Goal: Transaction & Acquisition: Purchase product/service

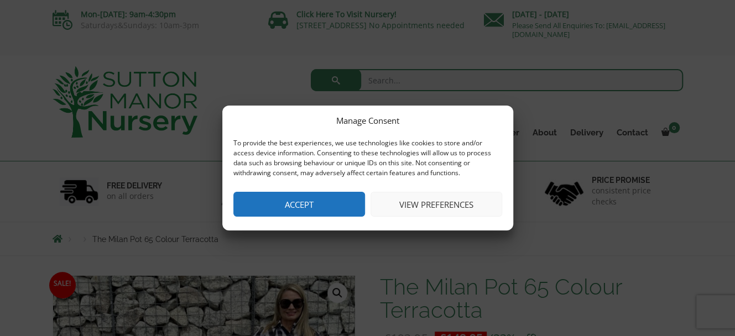
click at [304, 212] on button "Accept" at bounding box center [299, 204] width 132 height 25
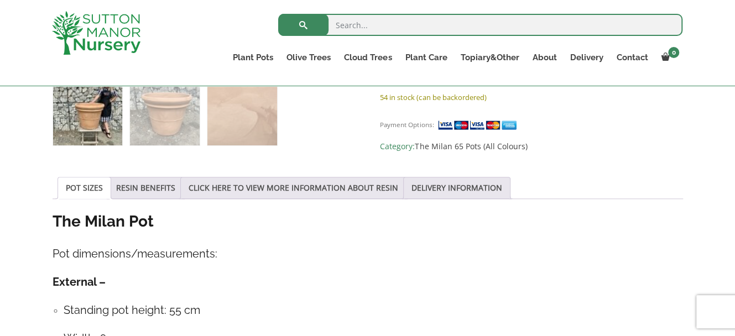
scroll to position [442, 0]
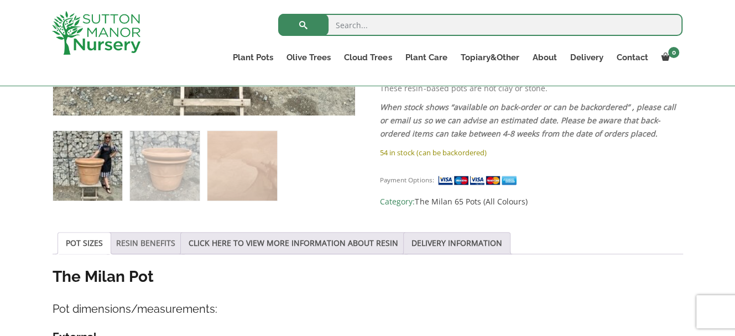
click at [158, 245] on link "RESIN BENEFITS" at bounding box center [145, 243] width 59 height 21
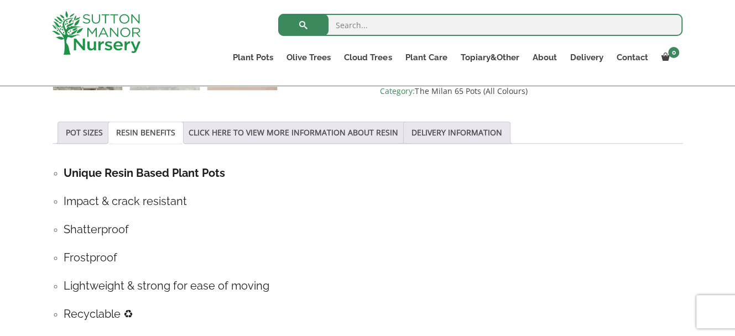
scroll to position [387, 0]
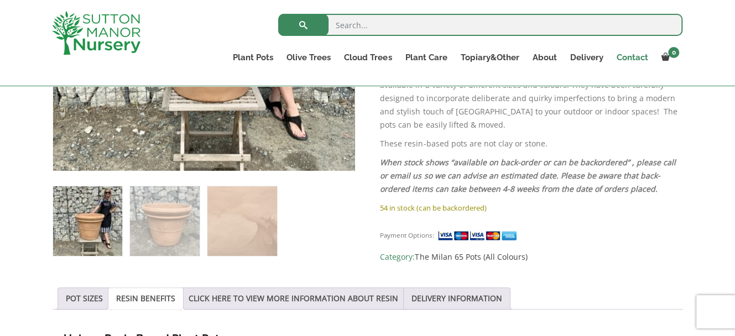
click at [628, 54] on link "Contact" at bounding box center [631, 57] width 45 height 15
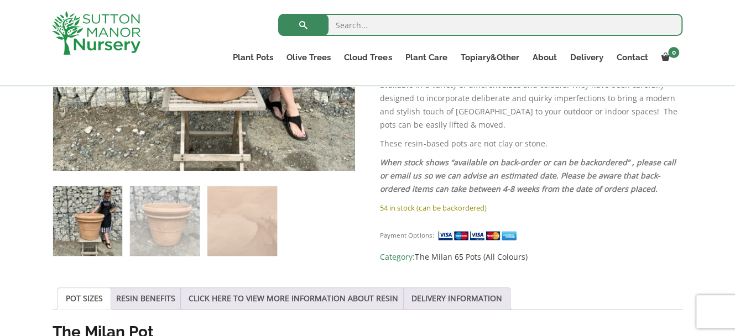
scroll to position [146, 0]
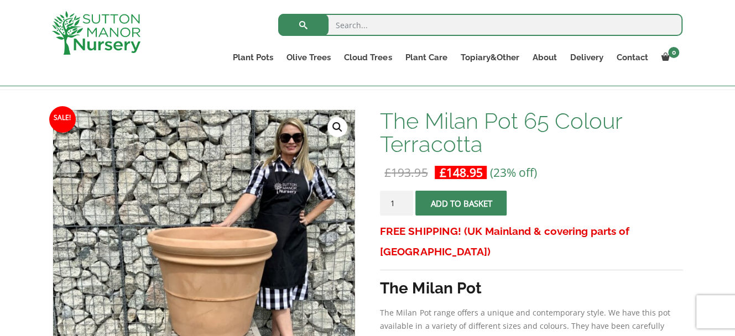
click at [479, 202] on button "Add to basket" at bounding box center [460, 203] width 91 height 25
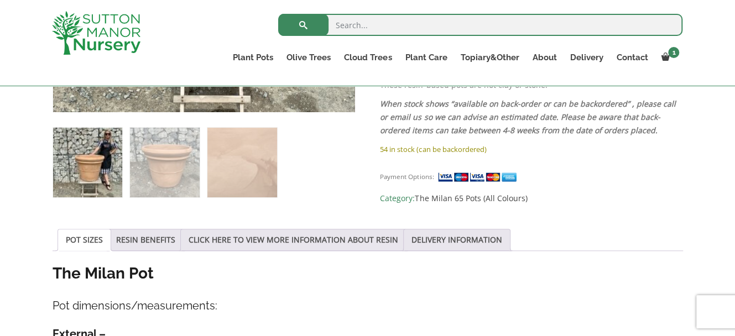
scroll to position [442, 0]
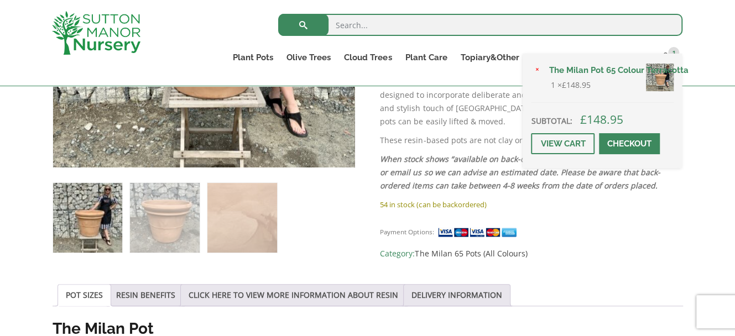
click at [629, 144] on span at bounding box center [629, 144] width 0 height 0
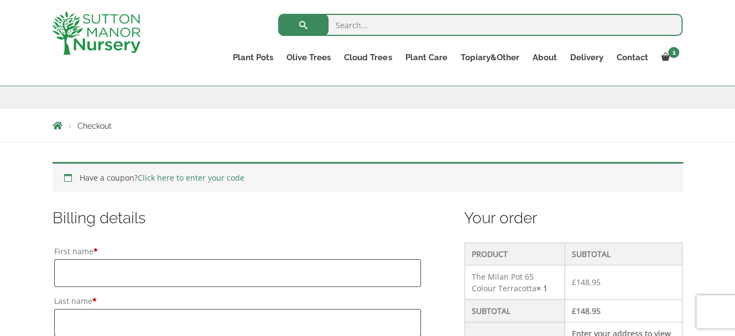
scroll to position [276, 0]
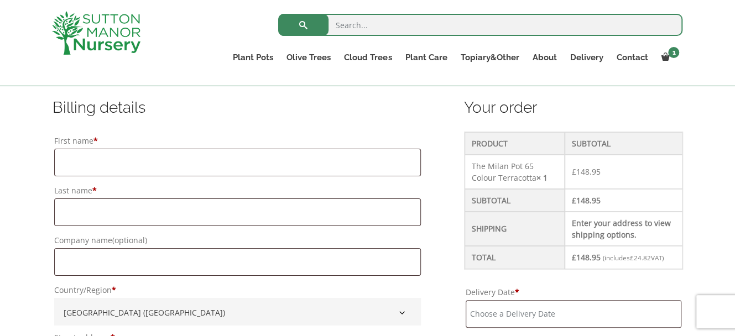
click at [126, 148] on label "First name *" at bounding box center [237, 140] width 367 height 15
click at [126, 149] on input "First name *" at bounding box center [237, 163] width 367 height 28
click at [138, 165] on input "First name *" at bounding box center [237, 163] width 367 height 28
type input "Matt"
type input "Grover"
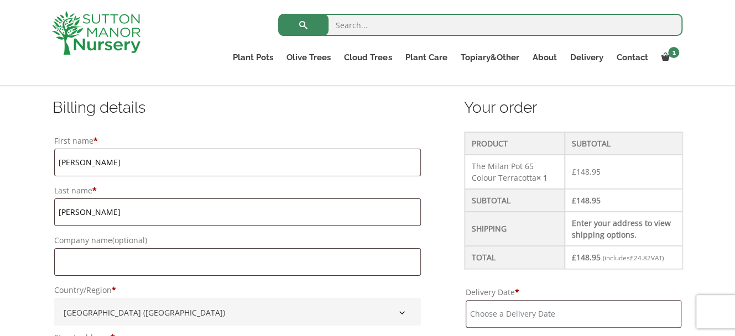
type input "[STREET_ADDRESS]"
type input "Wivelsfield Green"
type input "Please select a region, state or province."
type input "RH17 7EW"
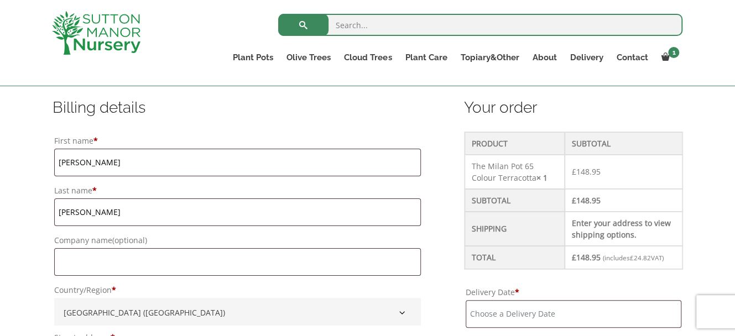
type input "07884314380"
type input "[EMAIL_ADDRESS][DOMAIN_NAME]"
click at [518, 306] on input "Delivery Date *" at bounding box center [574, 314] width 216 height 28
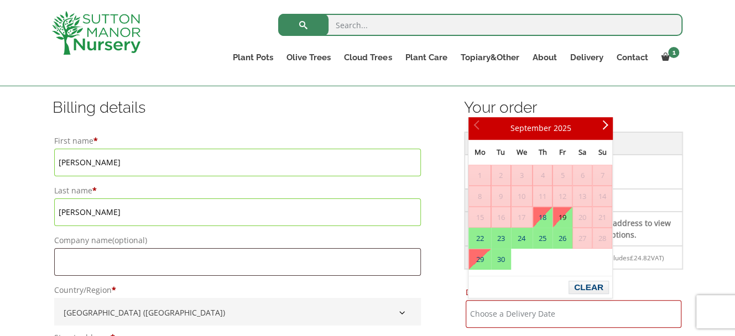
click at [568, 219] on link "19" at bounding box center [562, 217] width 19 height 20
type input "[DATE]"
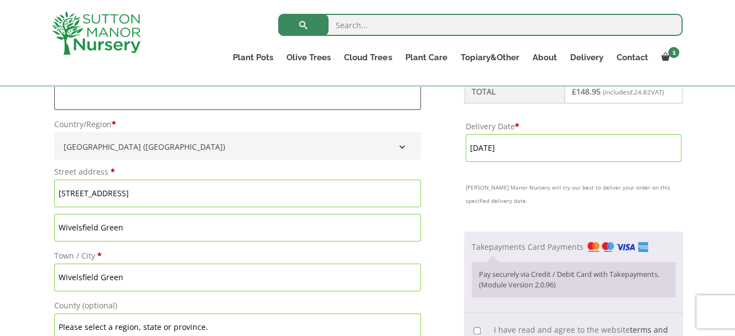
scroll to position [553, 0]
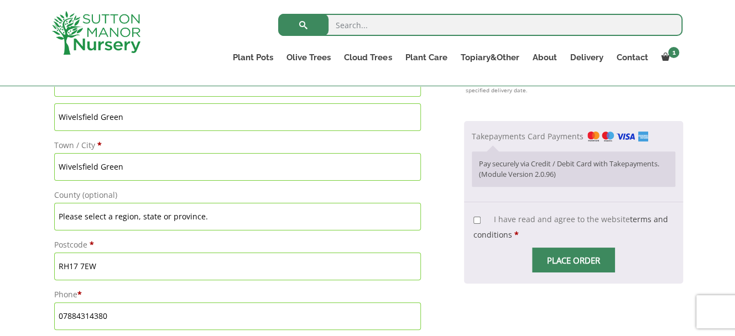
click at [480, 217] on input "I have read and agree to the website terms and conditions *" at bounding box center [476, 220] width 7 height 7
checkbox input "true"
click at [573, 260] on span "Checkout" at bounding box center [573, 260] width 0 height 0
click at [567, 260] on input "Place order" at bounding box center [573, 260] width 83 height 25
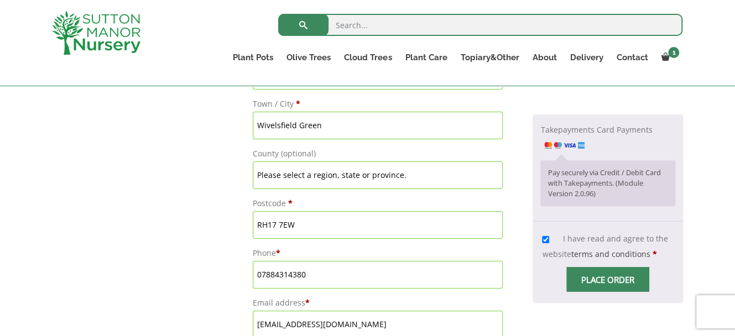
scroll to position [815, 0]
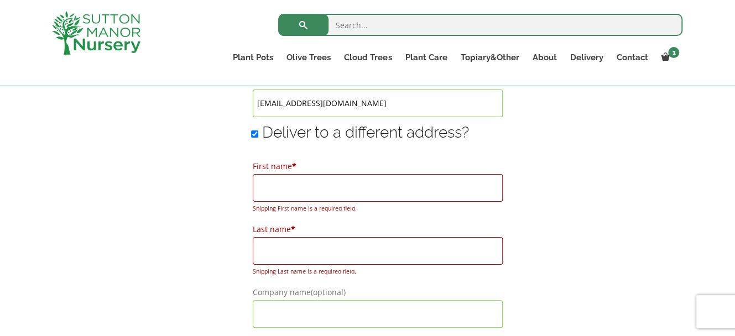
click at [327, 181] on input "First name *" at bounding box center [378, 188] width 250 height 28
type input "Matt"
type input "Grover"
type input "[STREET_ADDRESS]"
type input "Wivelsfield Green"
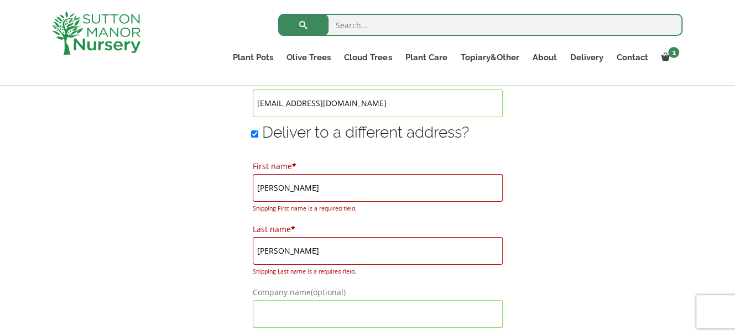
type input "Wivelsfield Green"
type input "Please select a region, state or province."
type input "RH17 7EW"
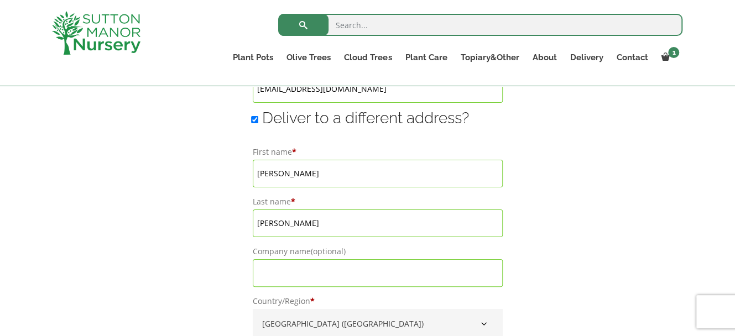
type input "[DATE]"
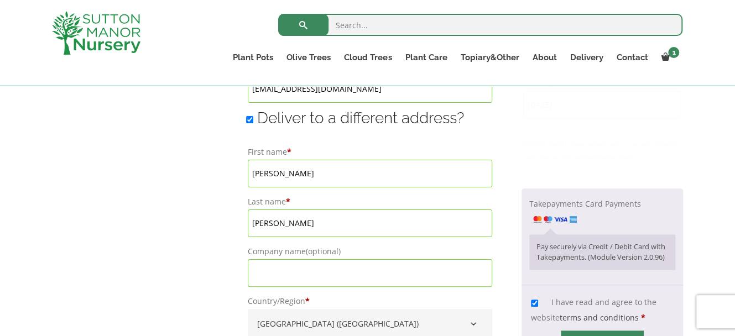
scroll to position [1051, 0]
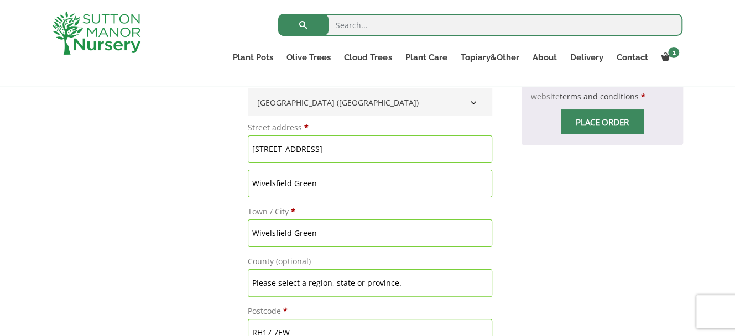
click at [602, 122] on span "Checkout" at bounding box center [602, 122] width 0 height 0
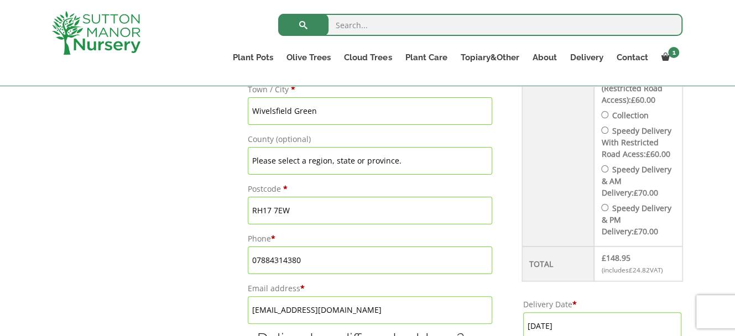
scroll to position [830, 0]
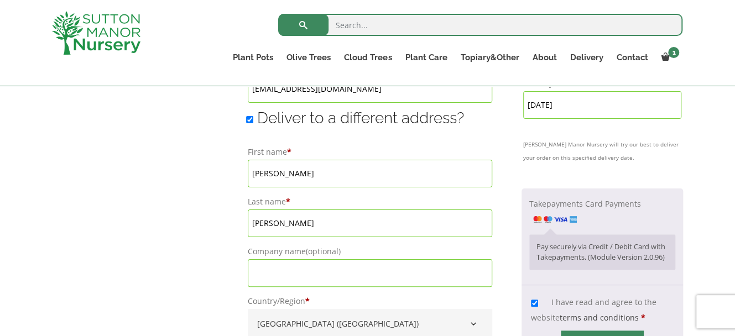
click at [246, 119] on input "Deliver to a different address?" at bounding box center [249, 119] width 7 height 7
checkbox input "false"
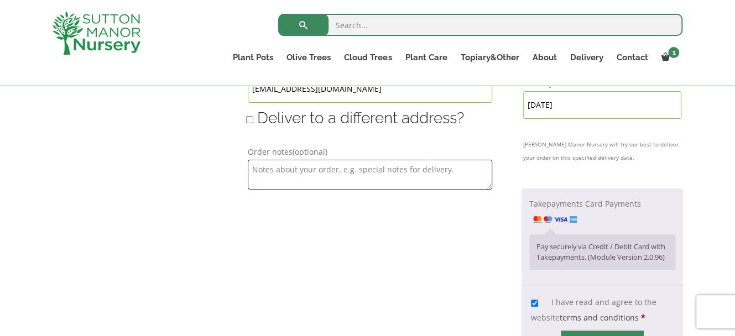
scroll to position [940, 0]
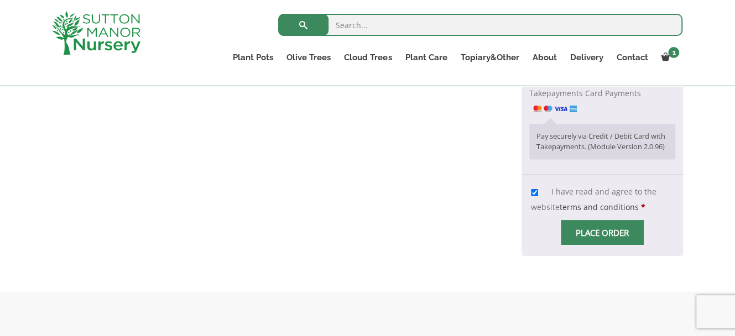
click at [602, 233] on span "Checkout" at bounding box center [602, 233] width 0 height 0
click at [591, 238] on input "Place order" at bounding box center [602, 232] width 83 height 25
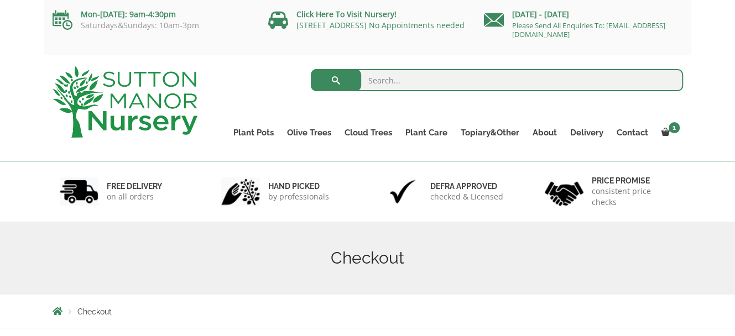
scroll to position [221, 0]
